Goal: Transaction & Acquisition: Purchase product/service

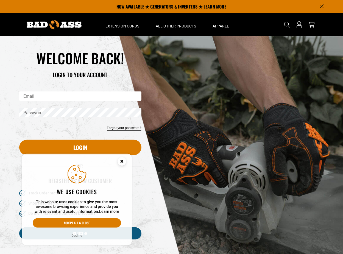
click at [120, 93] on input "Email" at bounding box center [80, 95] width 122 height 9
type input "**********"
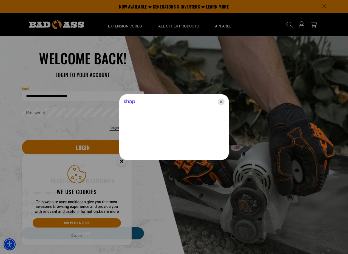
click at [223, 103] on icon "Close" at bounding box center [221, 101] width 7 height 7
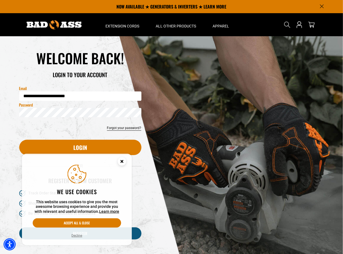
click at [19, 140] on button "Login" at bounding box center [80, 147] width 122 height 15
click at [86, 104] on div "Email" at bounding box center [80, 99] width 130 height 16
click at [86, 97] on input "Email" at bounding box center [80, 95] width 122 height 9
type input "**********"
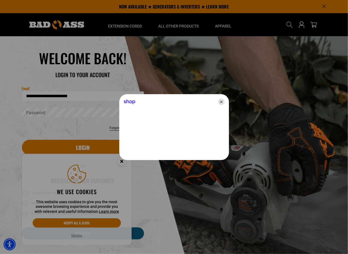
click at [222, 101] on icon "Close" at bounding box center [221, 101] width 7 height 7
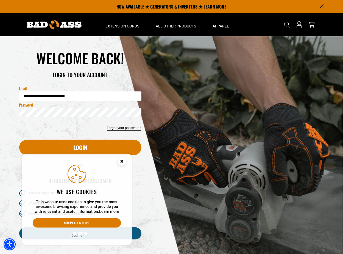
click at [19, 140] on button "Login" at bounding box center [80, 147] width 122 height 15
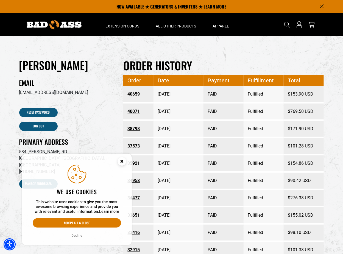
click at [137, 94] on link "40659" at bounding box center [138, 94] width 22 height 10
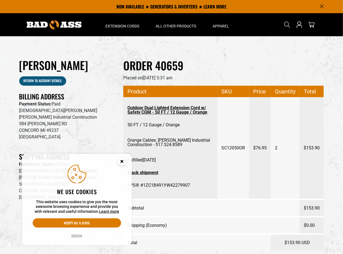
click at [148, 111] on link "Outdoor Dual Lighted Extension Cord w/ Safety CGM - 50 FT / 12 Gauge / Orange" at bounding box center [170, 110] width 86 height 14
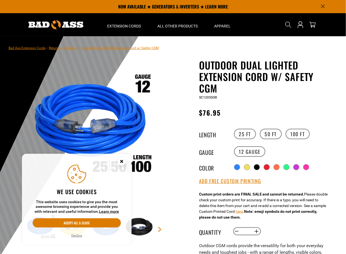
click at [121, 161] on circle "Cookie Consent" at bounding box center [122, 161] width 8 height 8
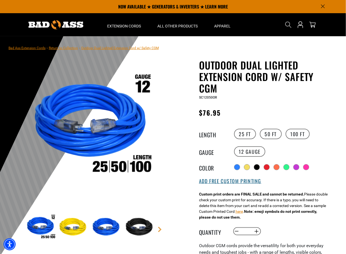
click at [223, 179] on button "Add Free Custom Printing" at bounding box center [230, 181] width 62 height 6
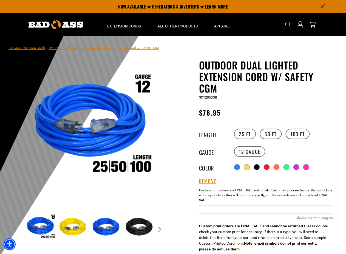
drag, startPoint x: 223, startPoint y: 208, endPoint x: 224, endPoint y: 211, distance: 3.5
click at [223, 208] on input "text" at bounding box center [266, 209] width 134 height 8
type input "**********"
click at [257, 200] on div "**********" at bounding box center [266, 208] width 134 height 47
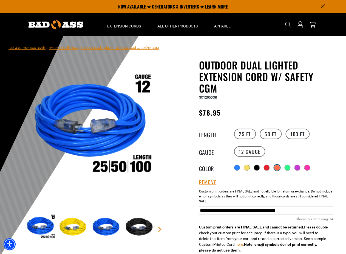
click at [280, 165] on div at bounding box center [277, 167] width 5 height 5
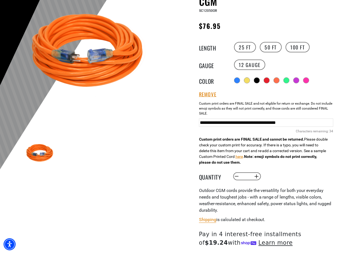
scroll to position [110, 0]
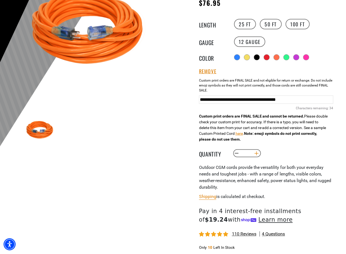
click at [258, 154] on button "Increase quantity for Outdoor Dual Lighted Extension Cord w/ Safety CGM" at bounding box center [257, 153] width 9 height 9
type input "*"
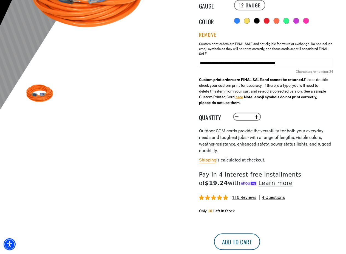
click at [260, 238] on button "Add to cart" at bounding box center [237, 241] width 46 height 16
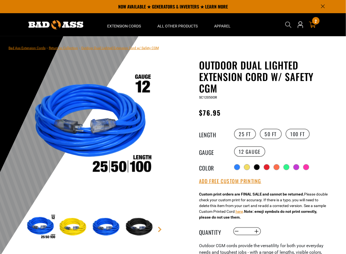
click at [313, 26] on icon at bounding box center [312, 24] width 7 height 7
